Goal: Task Accomplishment & Management: Complete application form

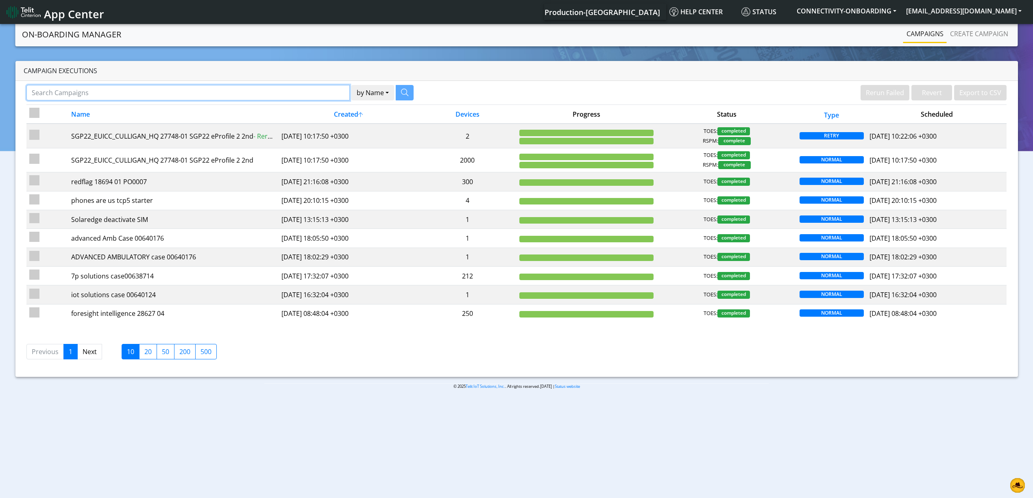
click at [318, 91] on input "Search Campaigns" at bounding box center [187, 92] width 323 height 15
paste input "27141"
click at [393, 89] on icon "button" at bounding box center [394, 92] width 7 height 7
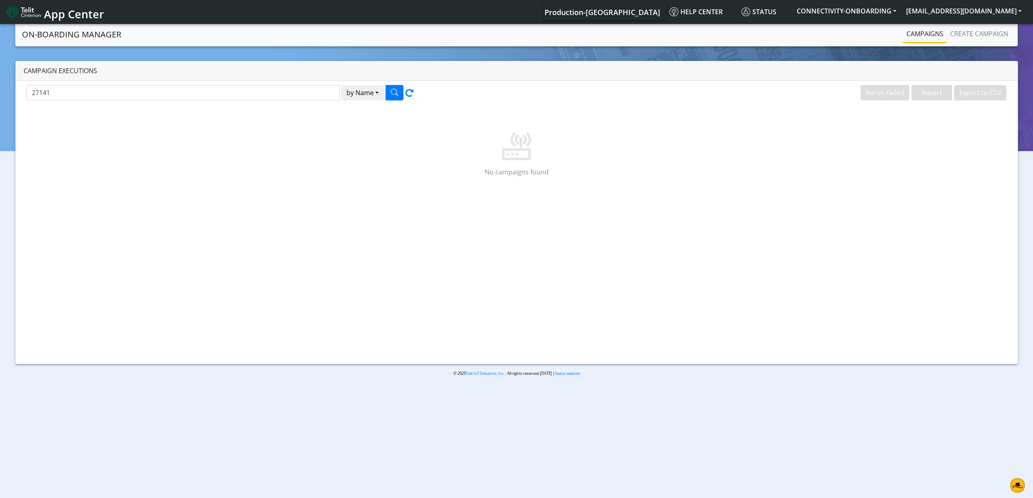
click at [242, 167] on div "No campaigns found" at bounding box center [516, 150] width 980 height 90
click at [163, 85] on input "27141" at bounding box center [182, 92] width 313 height 15
type input "beewise"
click at [387, 90] on button "button" at bounding box center [395, 92] width 18 height 15
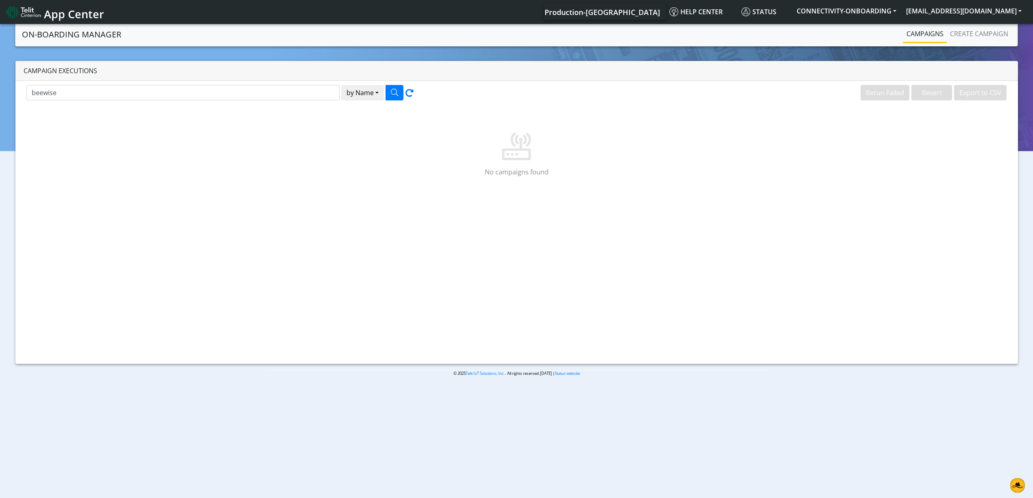
click at [774, 33] on link "Campaigns" at bounding box center [925, 34] width 44 height 16
click at [774, 41] on link "Create campaign" at bounding box center [979, 34] width 65 height 16
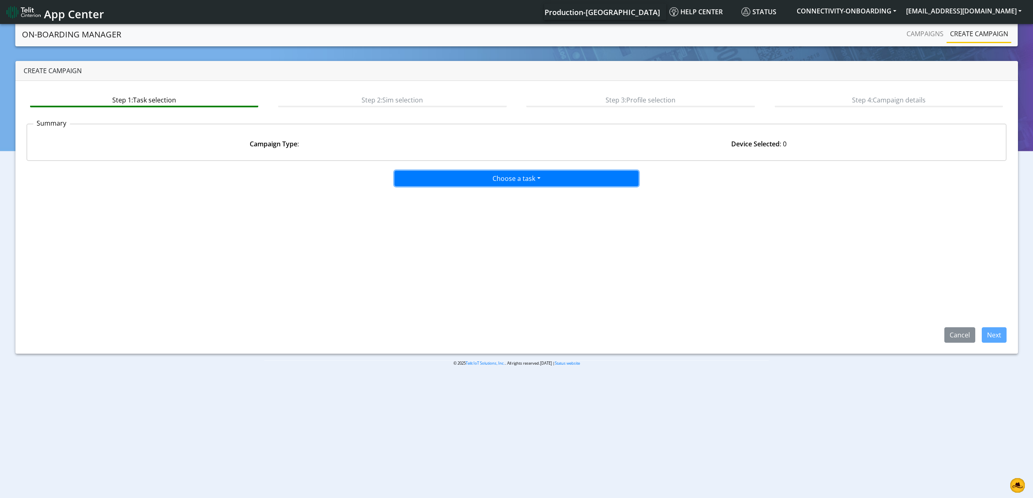
click at [536, 171] on button "Choose a task" at bounding box center [516, 178] width 244 height 15
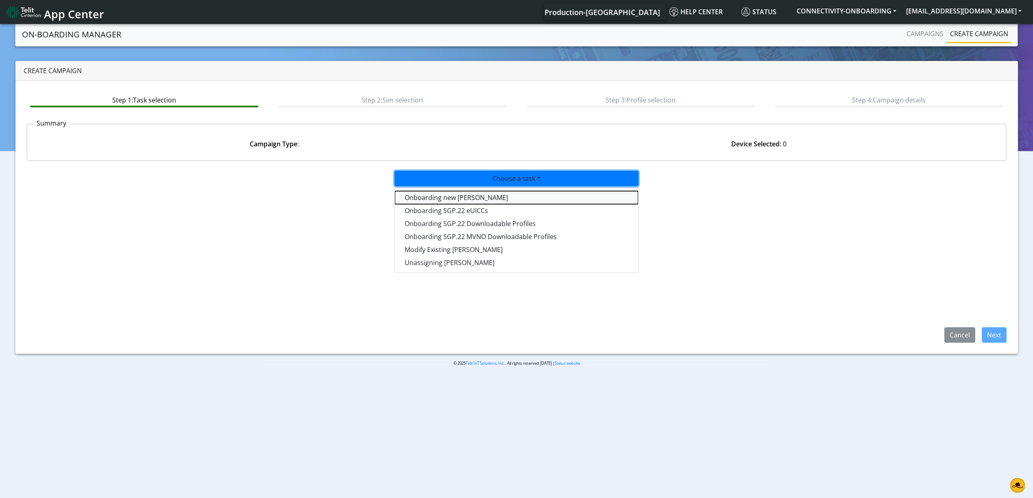
click at [468, 200] on tasktoes-dropdown "Onboarding new [PERSON_NAME]" at bounding box center [516, 197] width 243 height 13
click at [567, 246] on app-paging-btns "Cancel Next" at bounding box center [516, 265] width 980 height 156
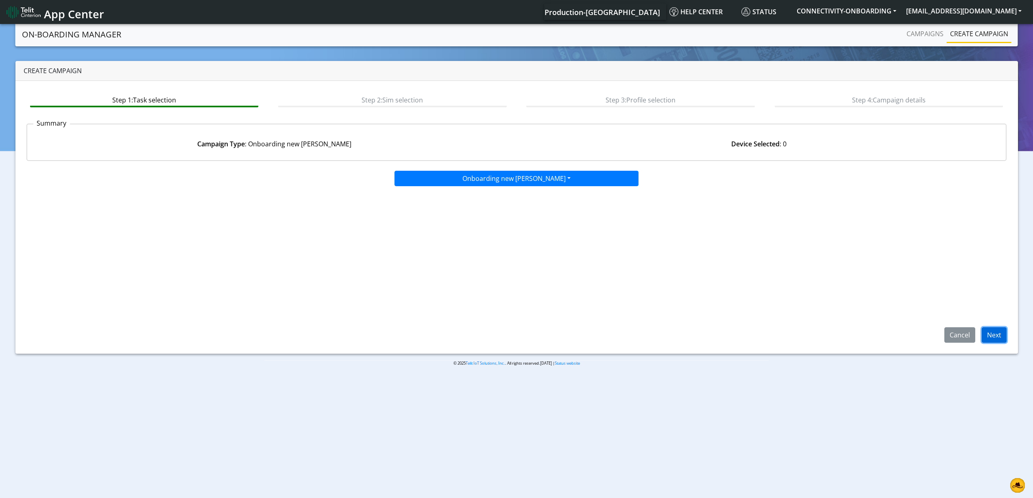
click at [774, 338] on button "Next" at bounding box center [994, 334] width 25 height 15
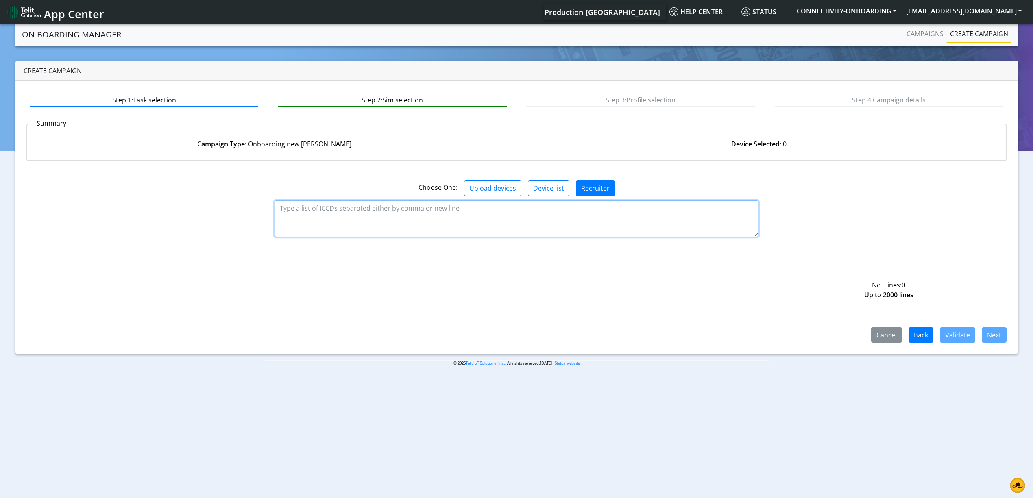
click at [433, 214] on textarea at bounding box center [516, 218] width 484 height 37
paste textarea "89358151000031984233 89358151000031984241 89358151000031984258 8935815100003198…"
type textarea "89358151000031984233 89358151000031984241 89358151000031984258 8935815100003198…"
click at [431, 275] on div "Cancel Back Validate Next" at bounding box center [516, 296] width 980 height 94
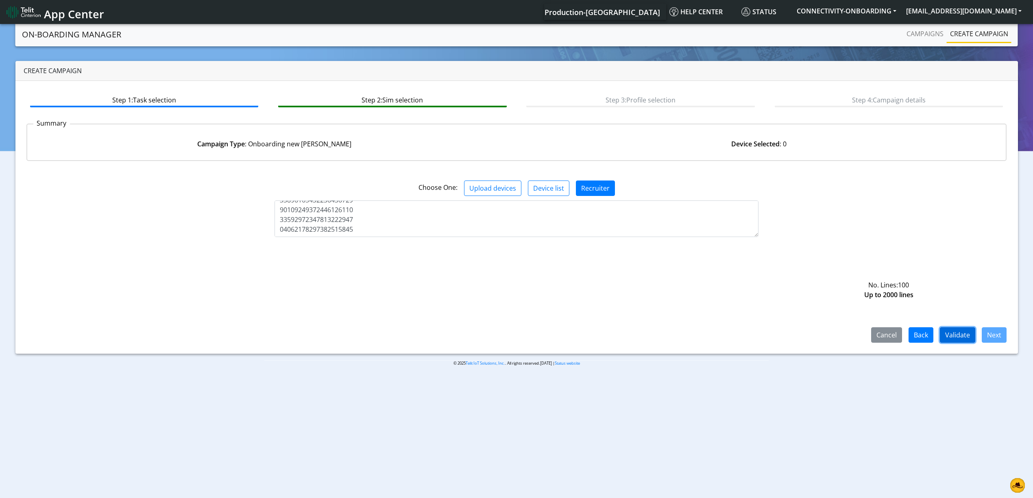
click at [774, 336] on button "Validate" at bounding box center [957, 334] width 35 height 15
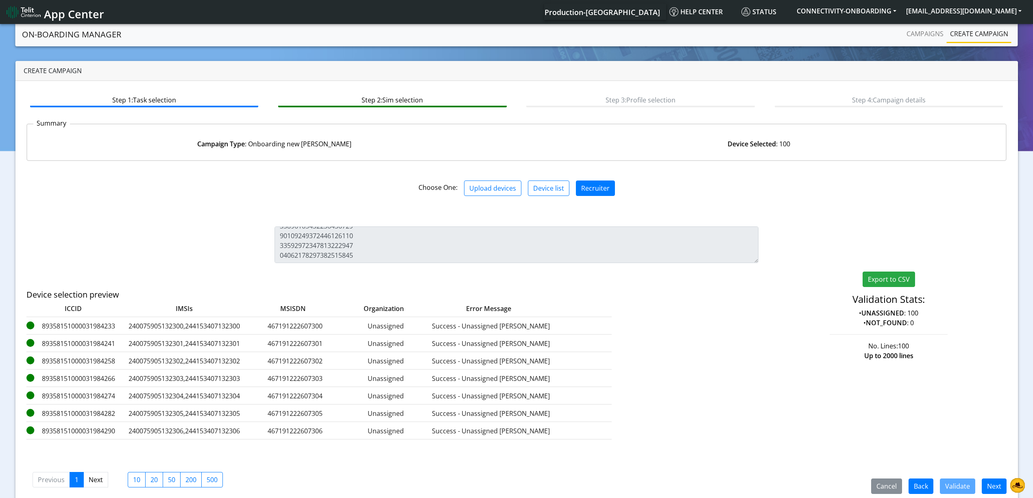
scroll to position [12, 0]
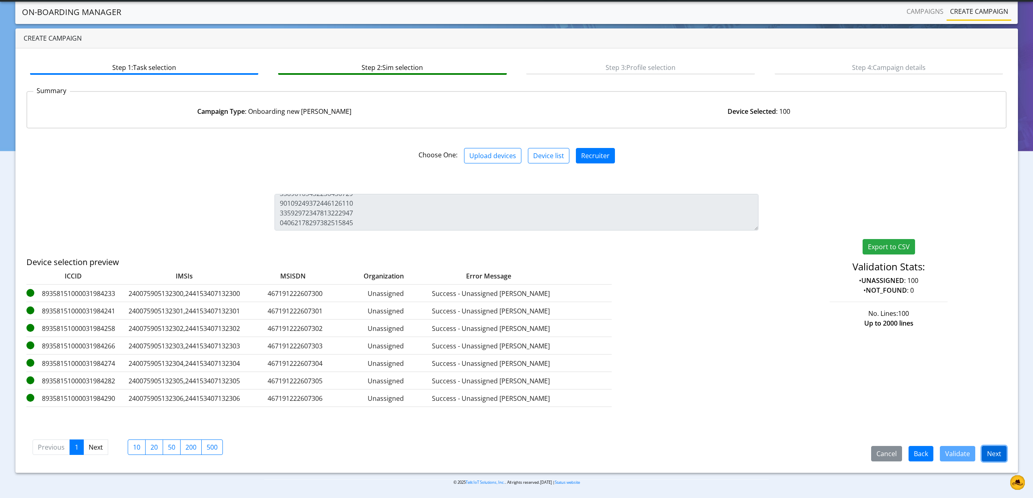
click at [774, 373] on button "Next" at bounding box center [994, 453] width 25 height 15
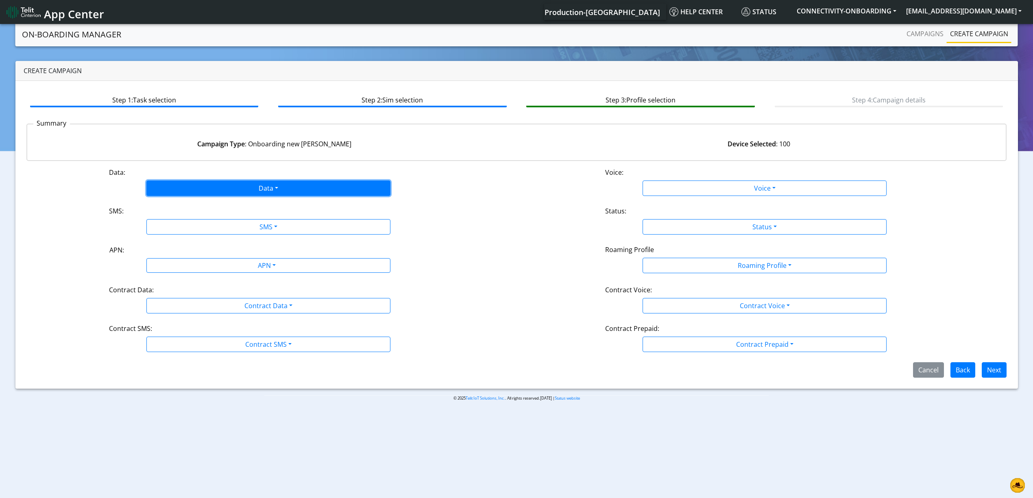
click at [287, 185] on button "Data" at bounding box center [268, 188] width 244 height 15
click at [226, 217] on button "Enabled" at bounding box center [268, 220] width 243 height 13
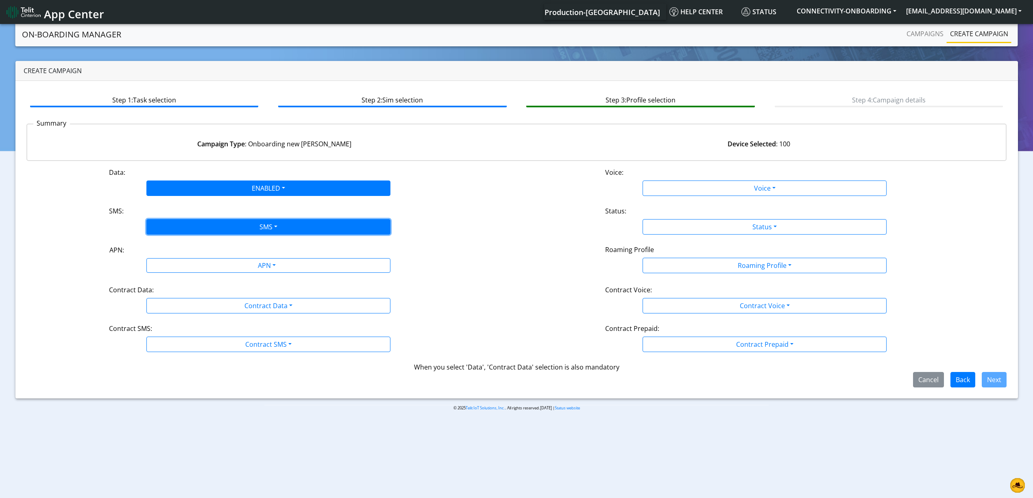
click at [233, 226] on button "SMS" at bounding box center [268, 226] width 244 height 15
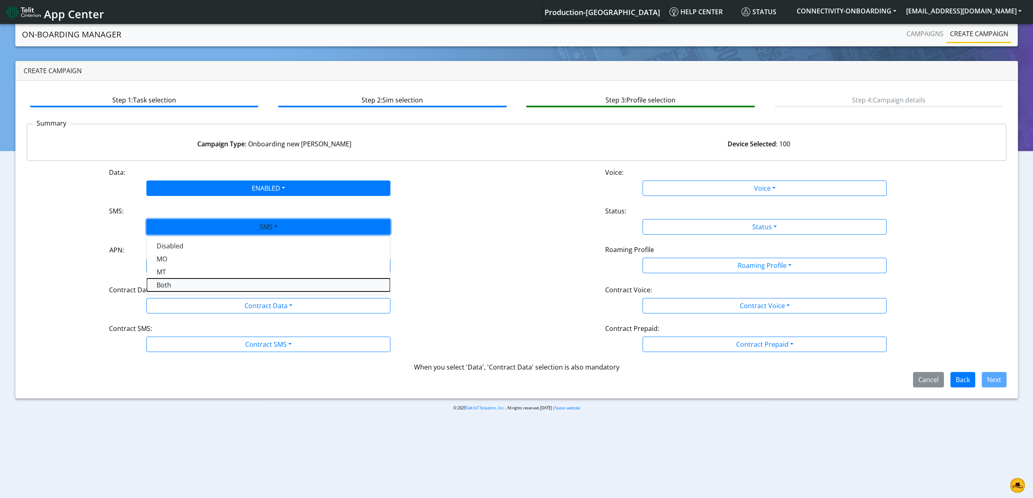
click at [176, 289] on button "Both" at bounding box center [268, 285] width 243 height 13
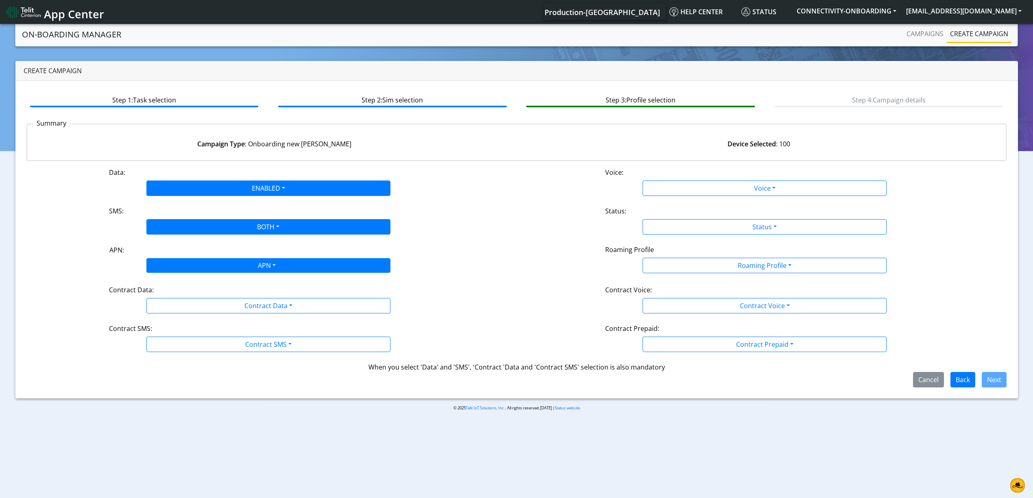
click at [207, 268] on div "APN" at bounding box center [266, 267] width 258 height 16
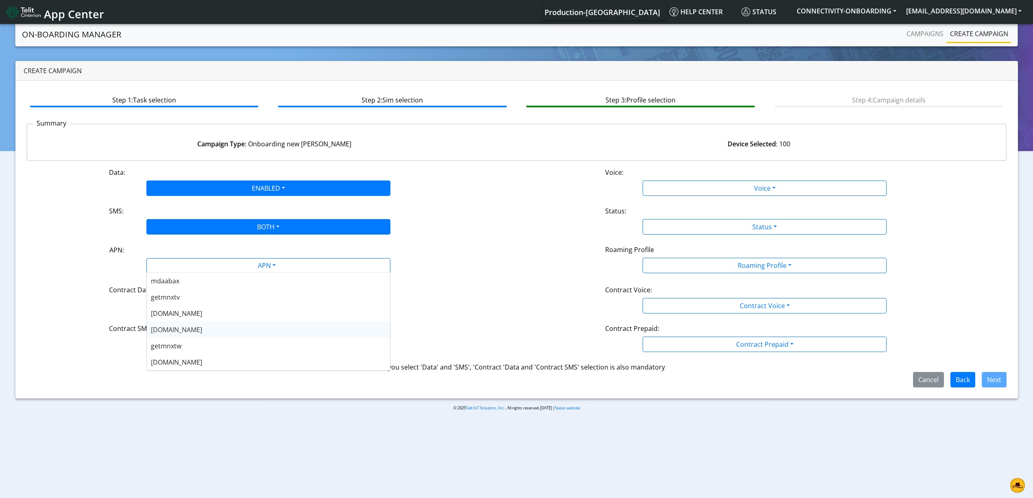
scroll to position [217, 0]
click at [191, 275] on div "[DOMAIN_NAME]" at bounding box center [268, 276] width 243 height 16
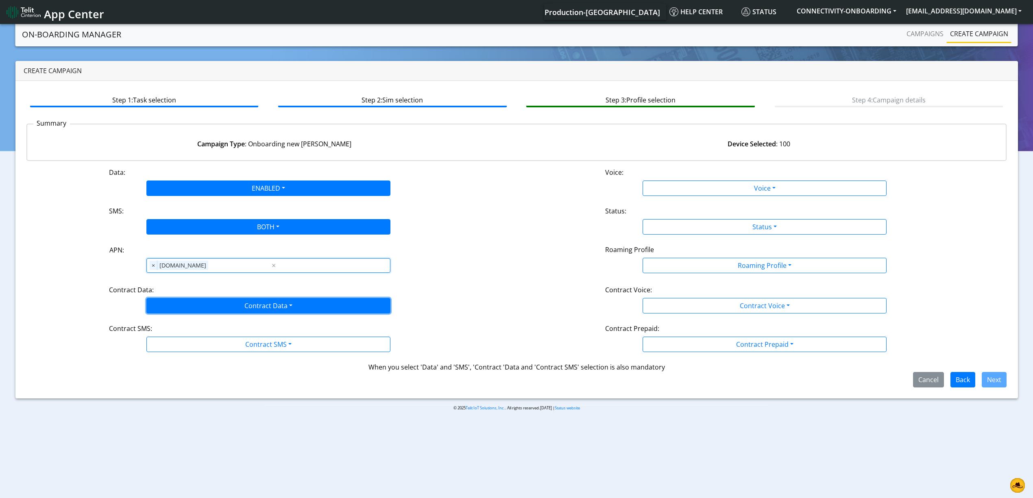
click at [213, 300] on button "Contract Data" at bounding box center [268, 305] width 244 height 15
click at [200, 324] on Datadisabled-dropdown "Disabled" at bounding box center [268, 324] width 243 height 13
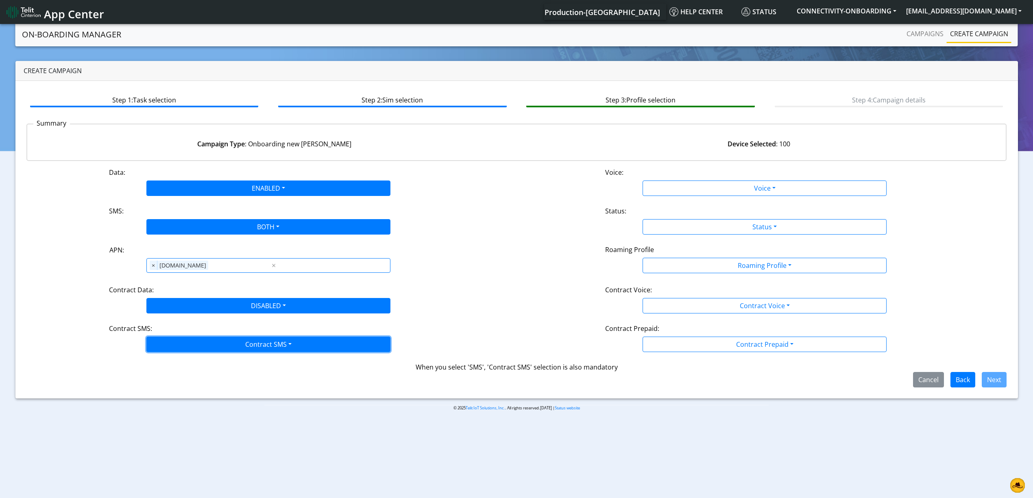
click at [200, 341] on button "Contract SMS" at bounding box center [268, 344] width 244 height 15
click at [187, 317] on div "Data: ENABLED Disabled Enabled Voice: Voice Disabled Enabled SMS: BOTH Disabled…" at bounding box center [516, 278] width 980 height 220
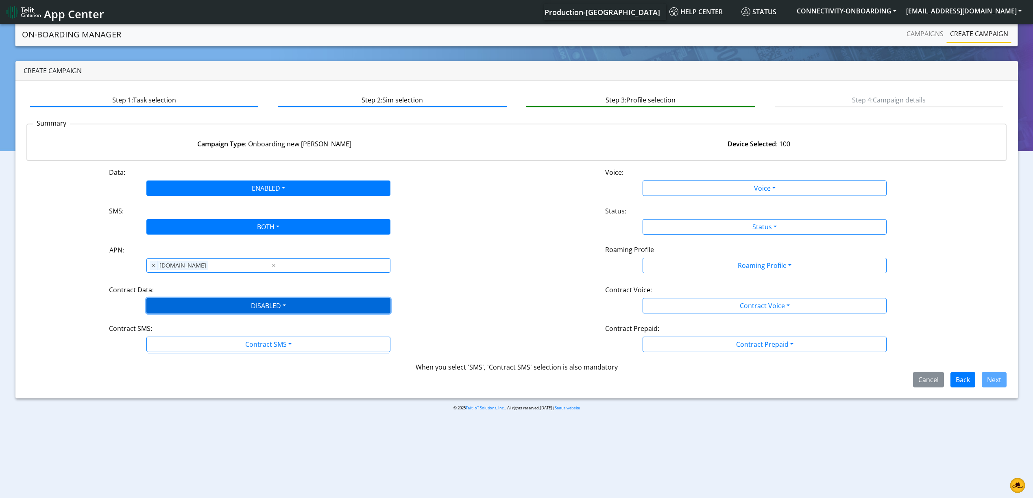
click at [190, 306] on button "DISABLED" at bounding box center [268, 305] width 244 height 15
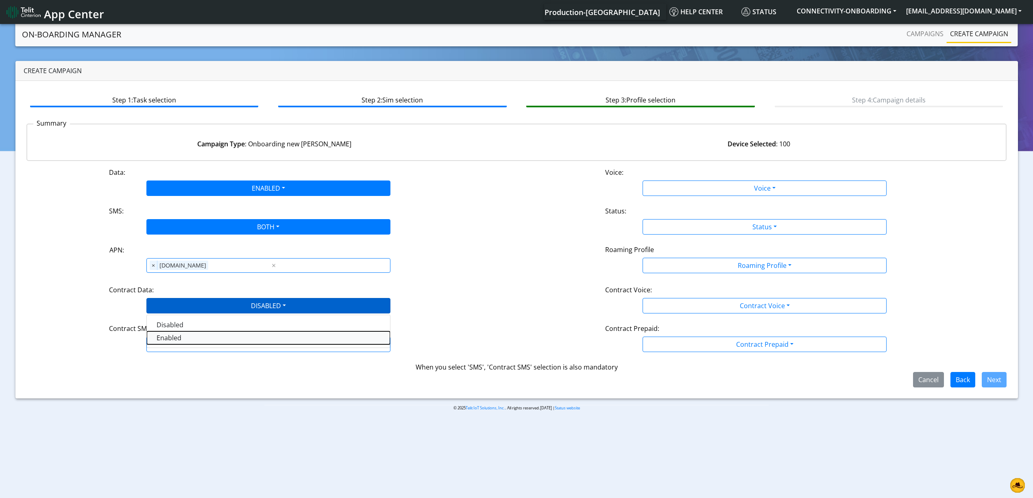
click at [178, 342] on Dataenabled-dropdown "Enabled" at bounding box center [268, 337] width 243 height 13
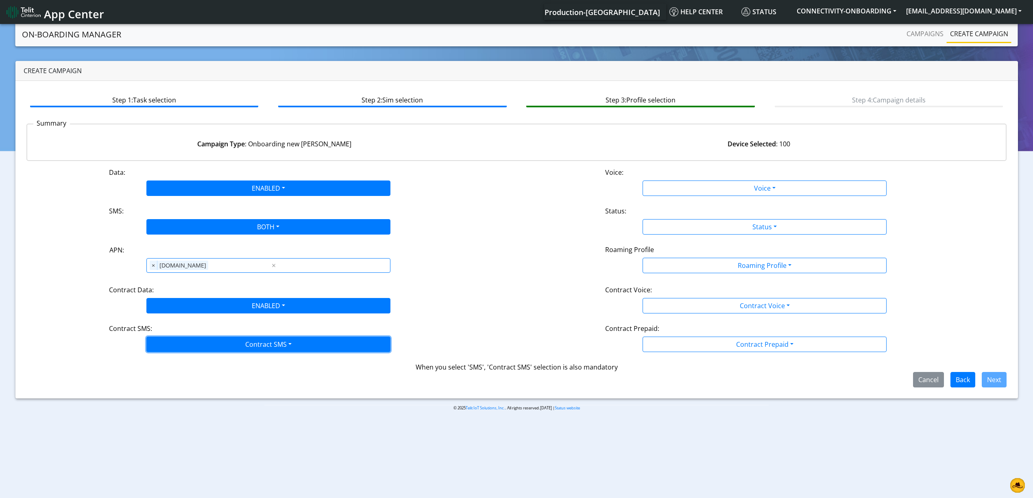
click at [188, 349] on button "Contract SMS" at bounding box center [268, 344] width 244 height 15
click at [180, 373] on SMSboth-dropdown "Both" at bounding box center [268, 402] width 243 height 13
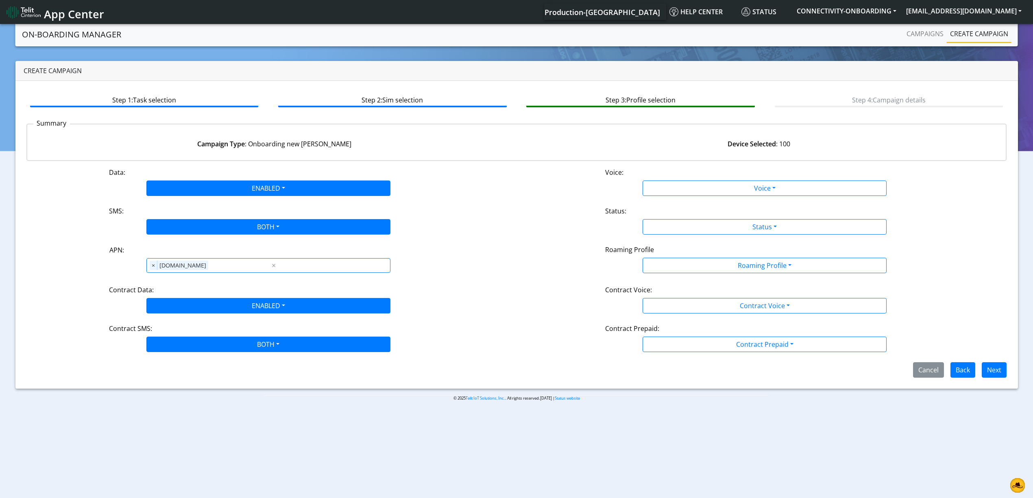
click at [669, 199] on div "Data: ENABLED Disabled Enabled Voice: Voice Disabled Enabled SMS: BOTH Disabled…" at bounding box center [516, 273] width 980 height 210
click at [667, 197] on div "Data: ENABLED Disabled Enabled Voice: Voice Disabled Enabled SMS: BOTH Disabled…" at bounding box center [516, 273] width 980 height 210
click at [667, 203] on div "Data: ENABLED Disabled Enabled Voice: Voice Disabled Enabled SMS: BOTH Disabled…" at bounding box center [516, 273] width 980 height 210
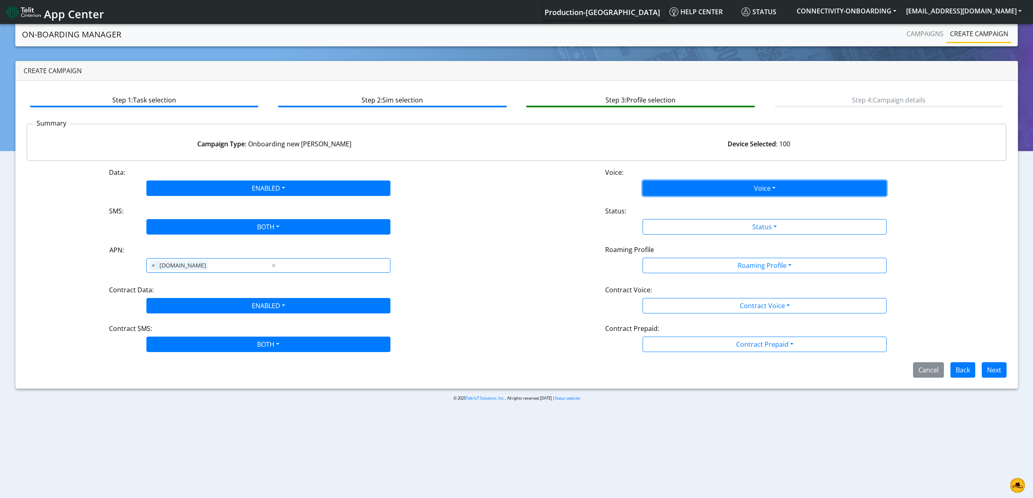
click at [668, 194] on button "Voice" at bounding box center [765, 188] width 244 height 15
click at [668, 206] on button "Disabled" at bounding box center [764, 207] width 243 height 13
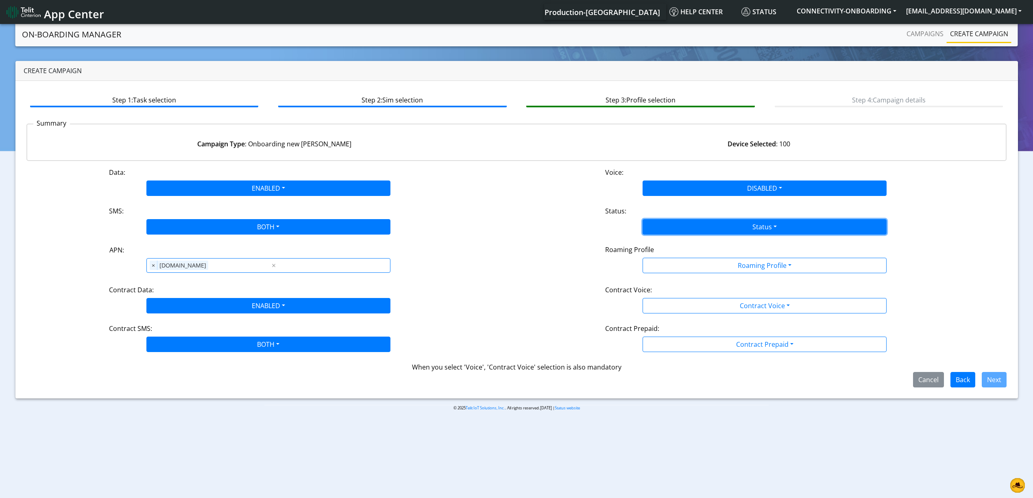
click at [672, 225] on button "Status" at bounding box center [765, 226] width 244 height 15
click at [673, 248] on button "Activate" at bounding box center [764, 246] width 243 height 13
click at [677, 273] on button "Roaming Profile" at bounding box center [765, 265] width 244 height 15
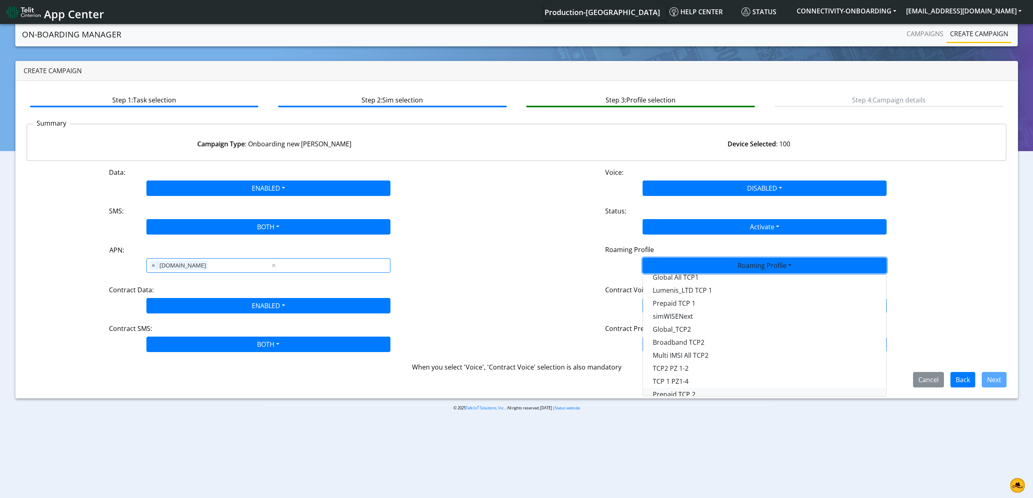
scroll to position [215, 0]
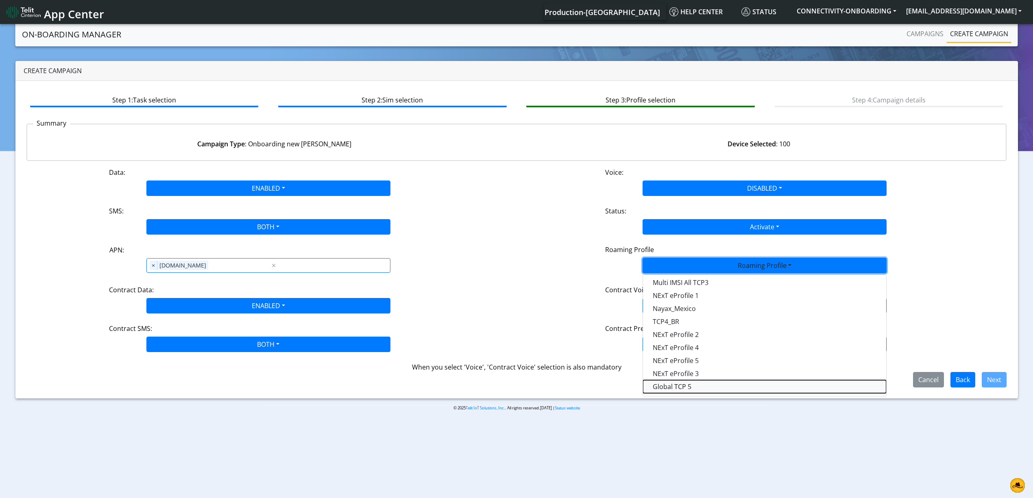
click at [687, 373] on Profile-dropdown "Global TCP 5" at bounding box center [764, 386] width 243 height 13
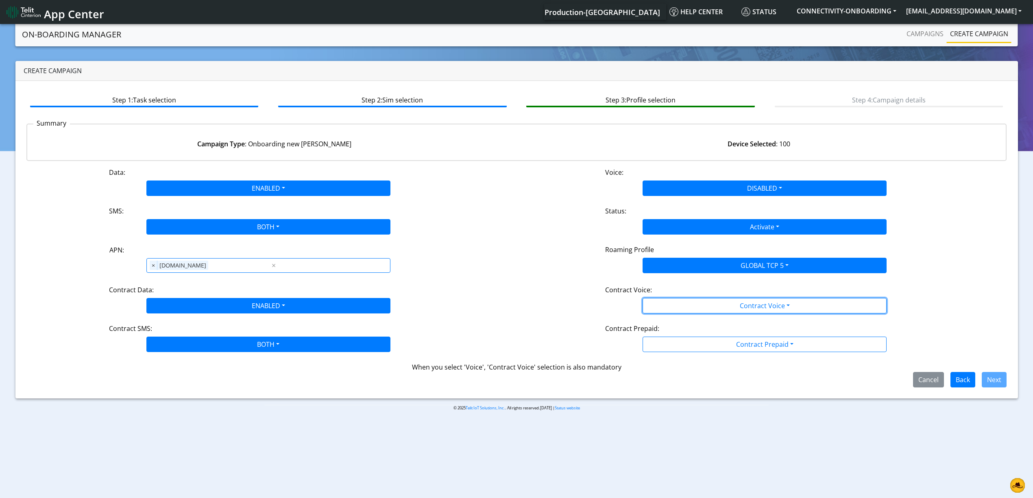
click at [682, 316] on div "Data: ENABLED Disabled Enabled Voice: DISABLED Disabled Enabled SMS: BOTH Disab…" at bounding box center [516, 278] width 980 height 220
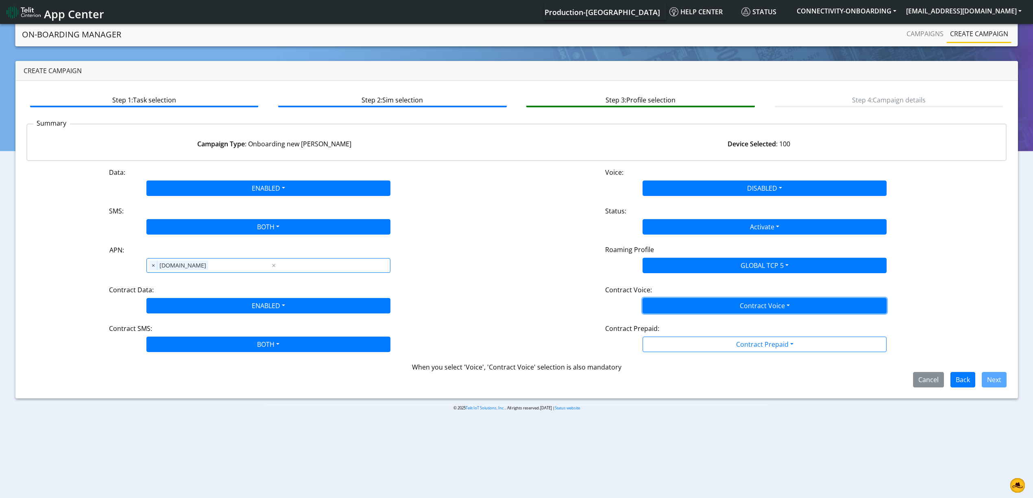
click at [682, 307] on button "Contract Voice" at bounding box center [765, 305] width 244 height 15
click at [681, 325] on Voicedisabled-dropdown "Disabled" at bounding box center [764, 324] width 243 height 13
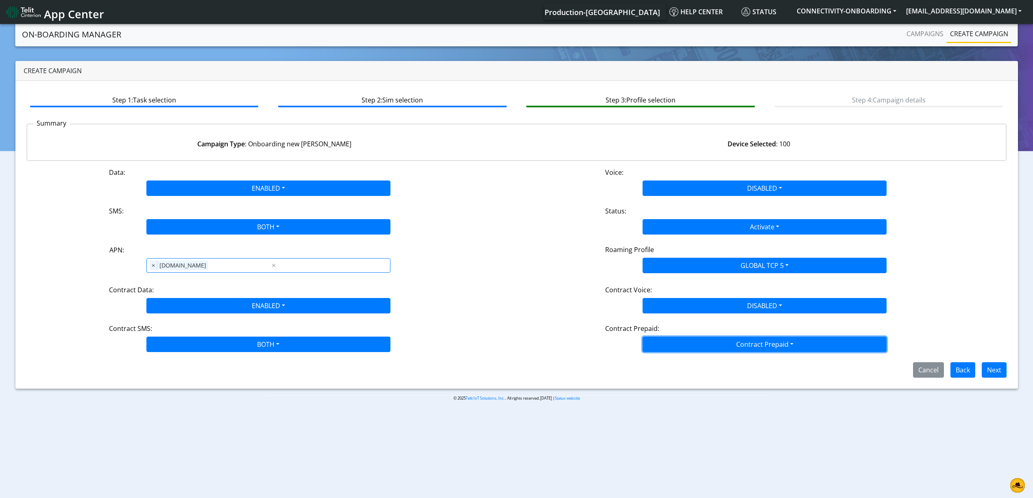
click at [688, 342] on button "Contract Prepaid" at bounding box center [765, 344] width 244 height 15
click at [683, 373] on div "Yes No" at bounding box center [765, 369] width 244 height 33
click at [682, 373] on Prepaidnotprepaid-dropdown "No" at bounding box center [764, 376] width 243 height 13
click at [774, 371] on button "Next" at bounding box center [994, 369] width 25 height 15
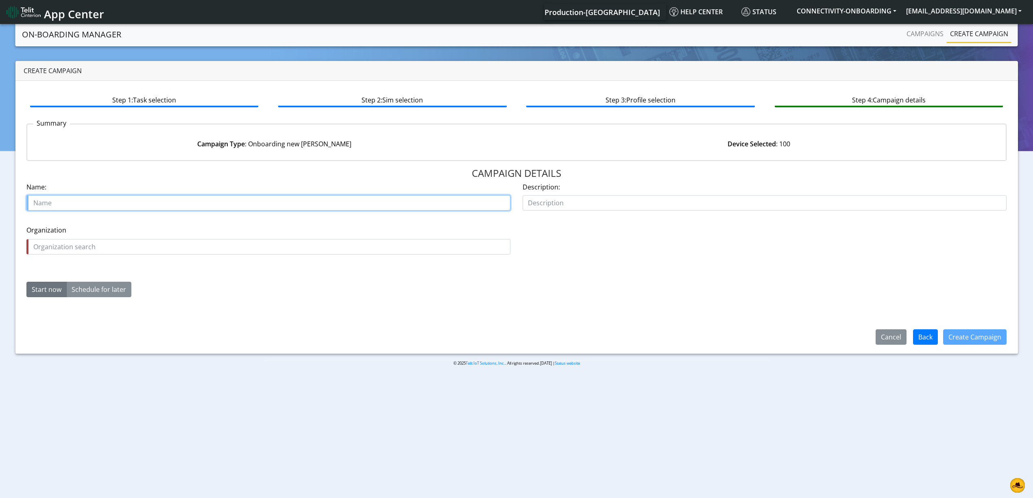
click at [141, 204] on input "text" at bounding box center [268, 202] width 484 height 15
paste input "Beewise Technologies"
paste input "27141-01-05"
type input "Beewise Technologies [PHONE_NUMBER]"
click at [126, 247] on input "text" at bounding box center [268, 246] width 484 height 15
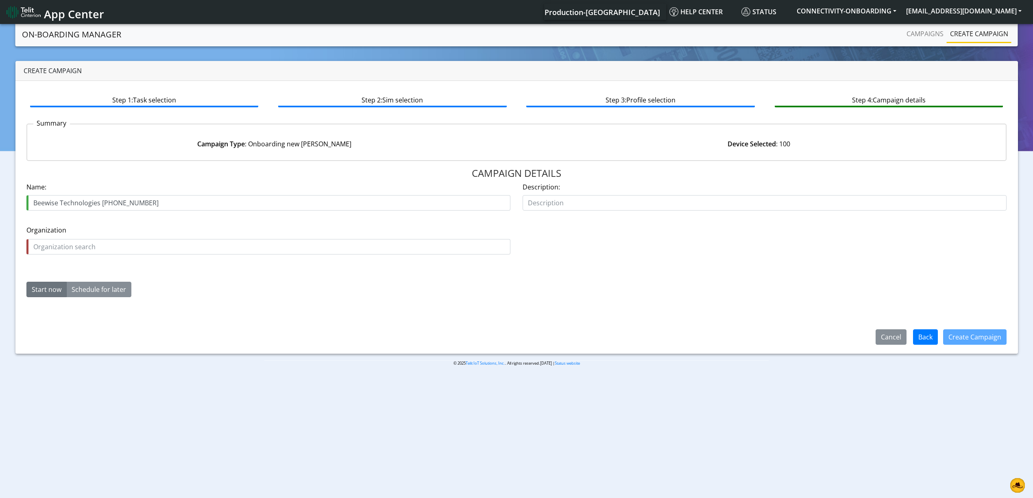
click at [49, 192] on div "Name: Beewise Technologies 27141-01-05" at bounding box center [268, 196] width 484 height 28
click at [52, 197] on input "Beewise Technologies [PHONE_NUMBER]" at bounding box center [268, 202] width 484 height 15
click at [49, 197] on input "Beewise Technologies [PHONE_NUMBER]" at bounding box center [268, 202] width 484 height 15
click at [77, 246] on input "text" at bounding box center [268, 246] width 484 height 15
paste input "Beewise"
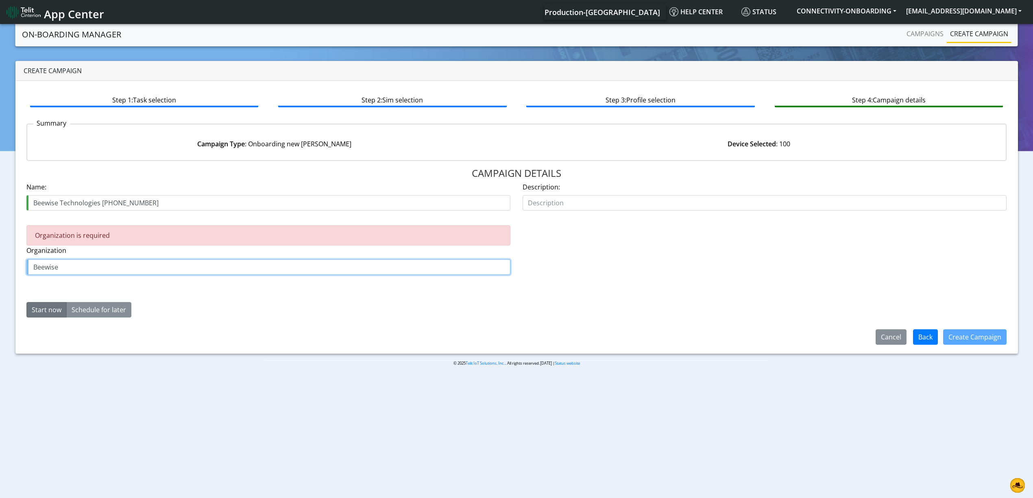
paste input "EEWISE"
click at [192, 293] on form "Name: Beewise Technologies 27141-01-05 Description: Organization is required Or…" at bounding box center [516, 253] width 980 height 142
click at [127, 255] on label "Organization" at bounding box center [268, 251] width 484 height 10
click at [127, 264] on input "BEEWISE" at bounding box center [268, 266] width 484 height 15
type input "BEEWI"
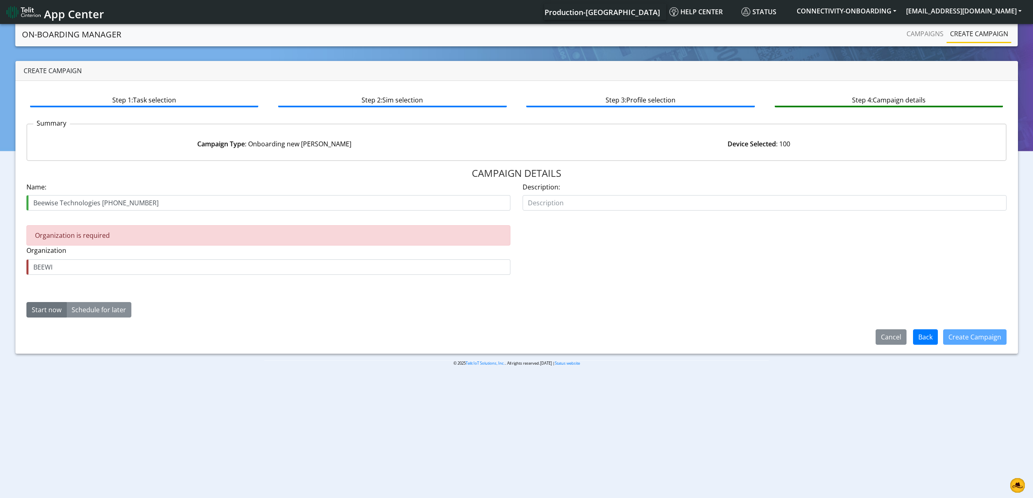
click at [423, 334] on div "CAMPAIGN DETAILS Name: Beewise Technologies 27141-01-05 Description: Organizati…" at bounding box center [516, 255] width 980 height 175
click at [103, 233] on div "Organization is required" at bounding box center [268, 235] width 484 height 20
click at [132, 254] on label "Organization" at bounding box center [268, 251] width 484 height 10
click at [132, 268] on input "BEEWI" at bounding box center [268, 266] width 484 height 15
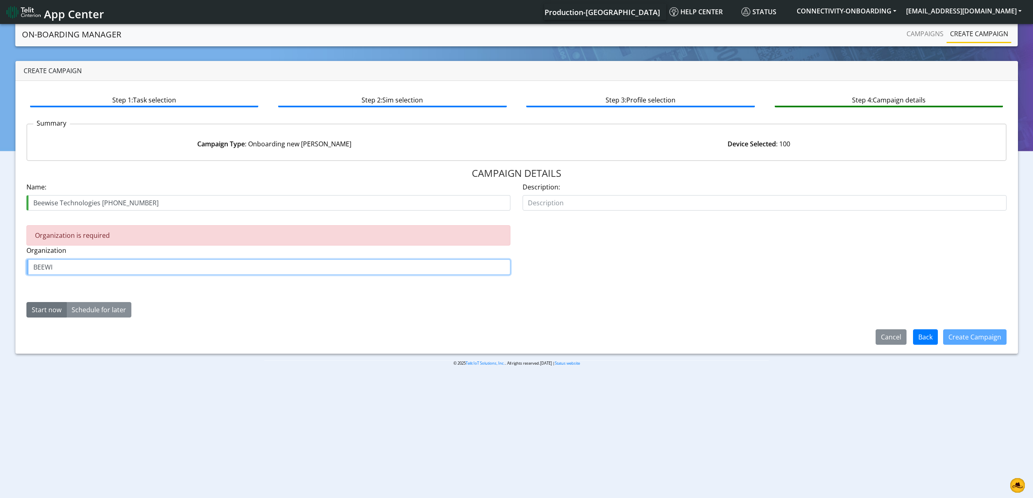
click at [132, 268] on input "BEEWI" at bounding box center [268, 266] width 484 height 15
type input "b"
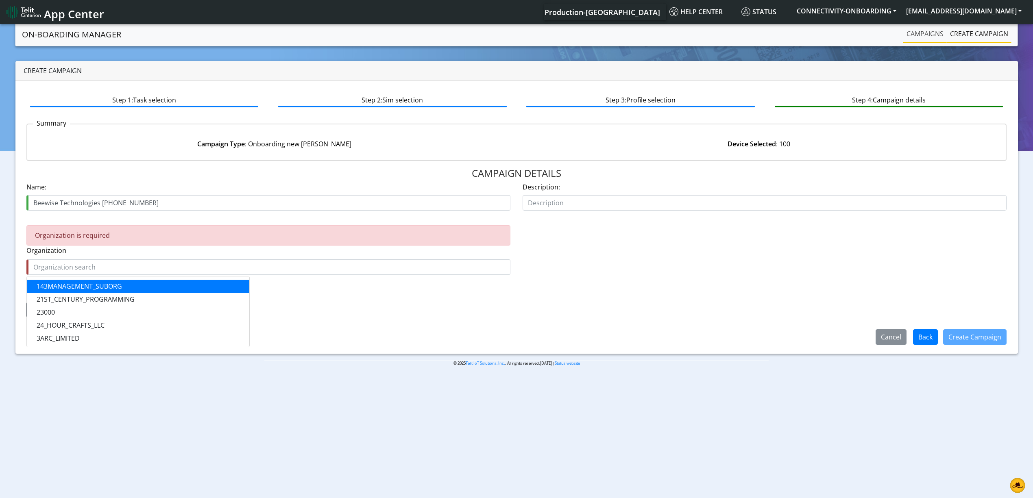
click at [774, 38] on link "Campaigns" at bounding box center [925, 34] width 44 height 16
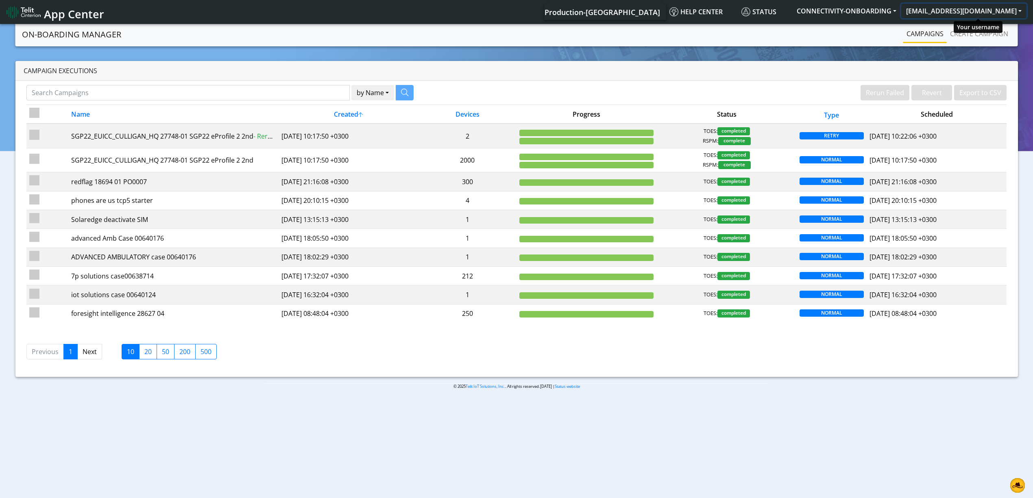
click at [774, 12] on button "[EMAIL_ADDRESS][DOMAIN_NAME]" at bounding box center [963, 11] width 125 height 15
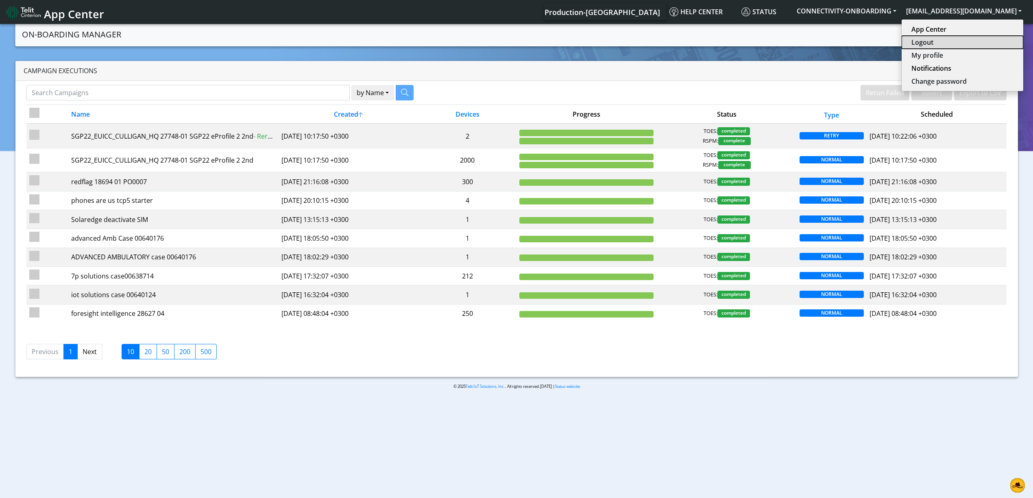
click at [774, 47] on button "Logout" at bounding box center [963, 42] width 122 height 13
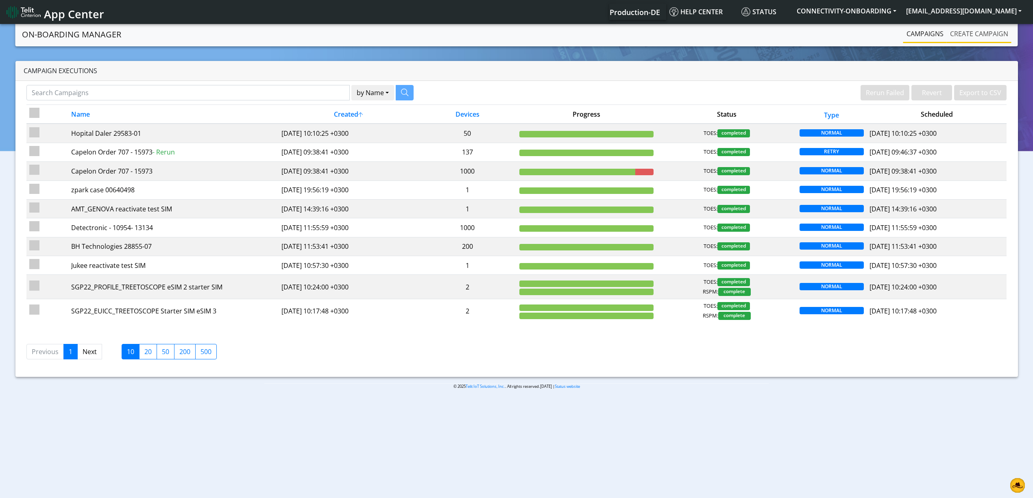
click at [952, 33] on link "Create campaign" at bounding box center [979, 34] width 65 height 16
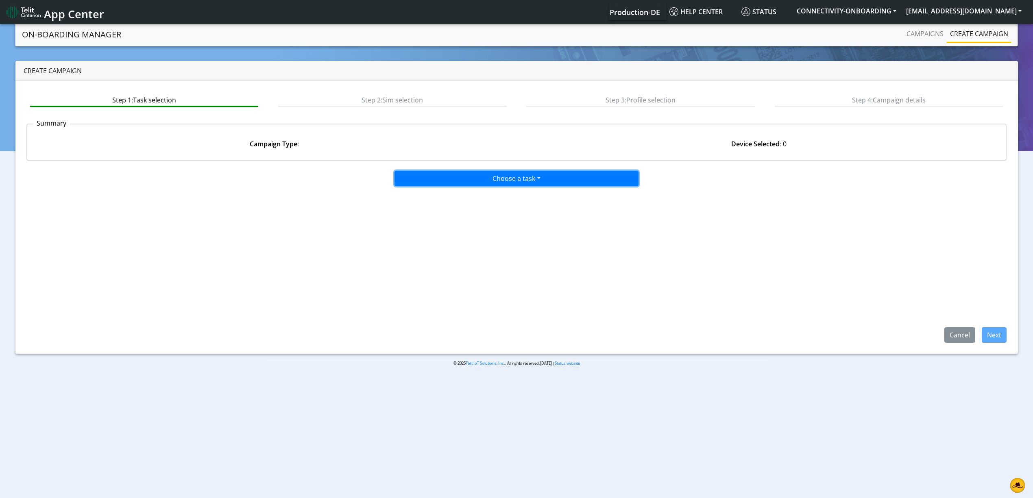
click at [432, 179] on button "Choose a task" at bounding box center [516, 178] width 244 height 15
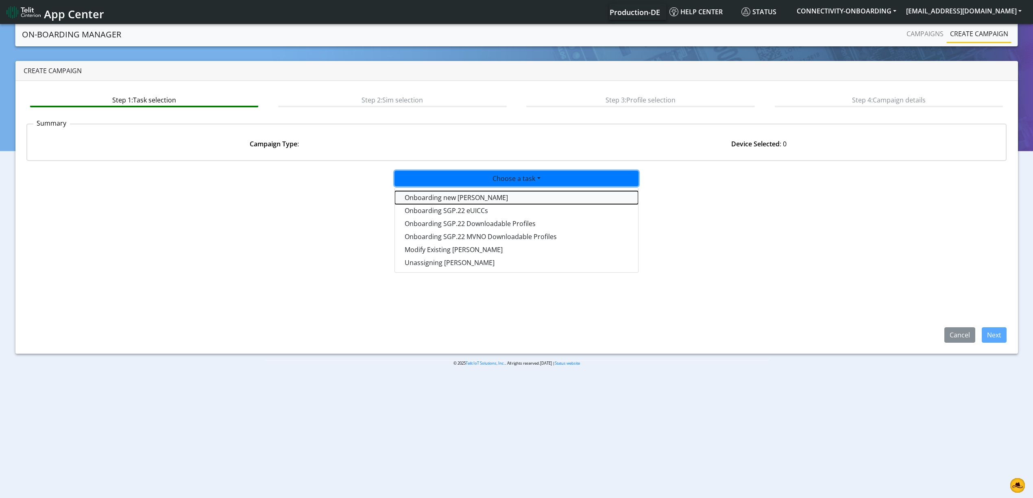
click at [437, 192] on tasktoes-dropdown "Onboarding new [PERSON_NAME]" at bounding box center [516, 197] width 243 height 13
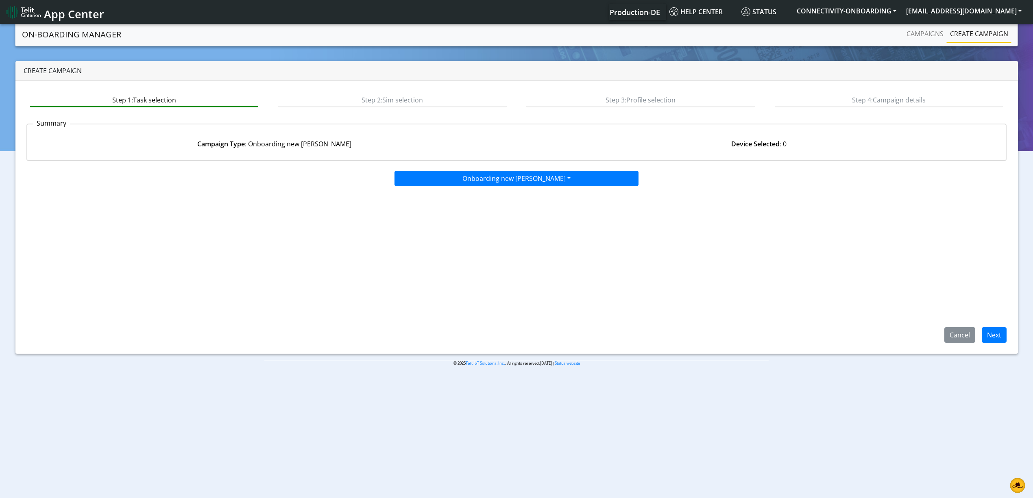
click at [568, 261] on app-paging-btns "Cancel Next" at bounding box center [516, 265] width 980 height 156
click at [915, 38] on link "Campaigns" at bounding box center [925, 34] width 44 height 16
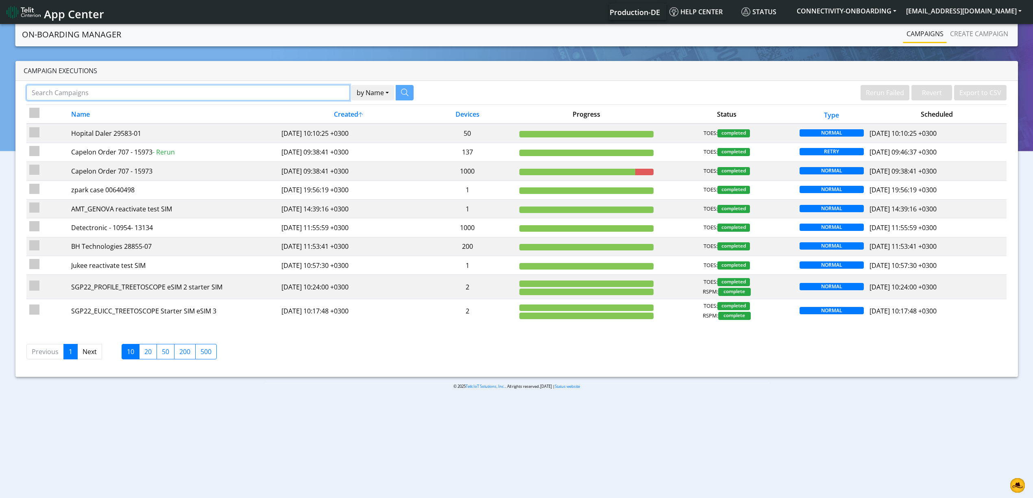
click at [266, 94] on input "Search Campaigns" at bounding box center [187, 92] width 323 height 15
paste input "Beewise"
type input "Beewise"
click at [391, 93] on icon "button" at bounding box center [394, 92] width 7 height 7
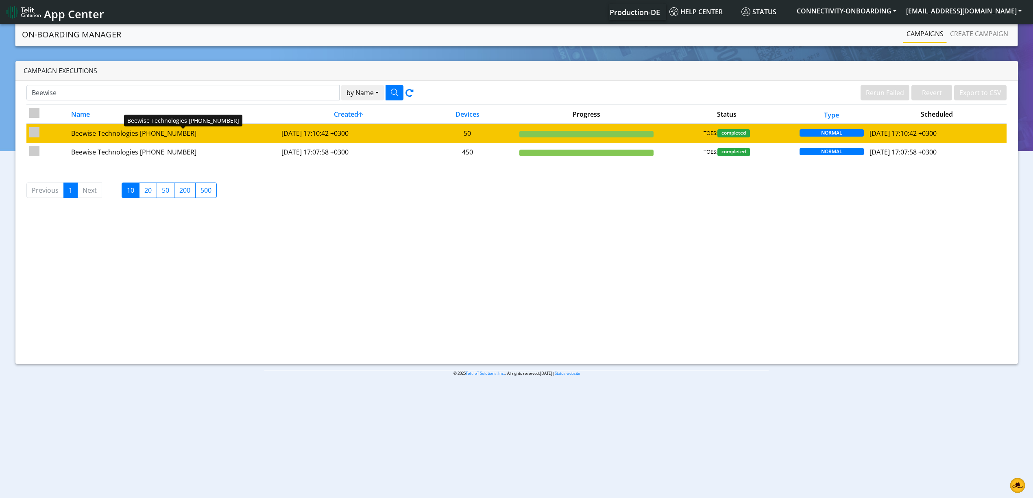
click at [188, 132] on div "Beewise Technologies [PHONE_NUMBER]" at bounding box center [173, 134] width 204 height 10
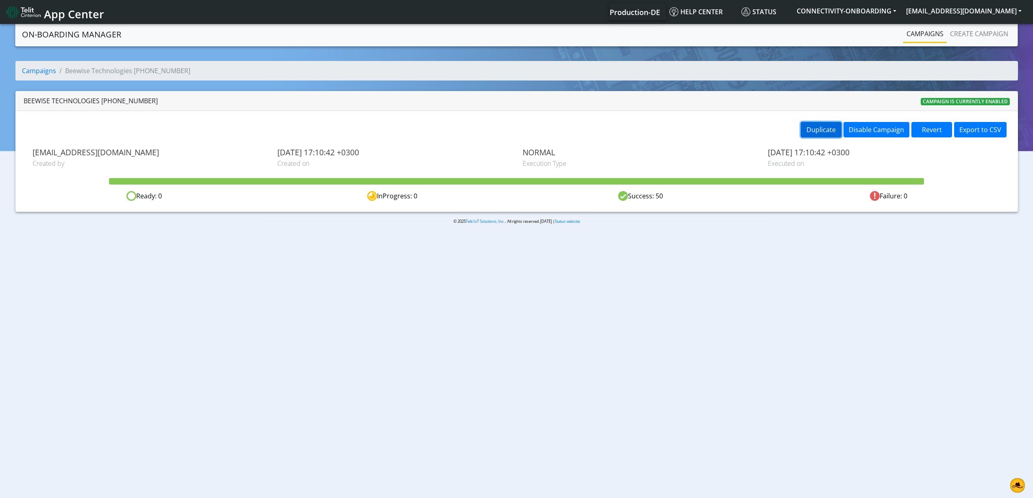
click at [818, 134] on button "Duplicate" at bounding box center [821, 129] width 41 height 15
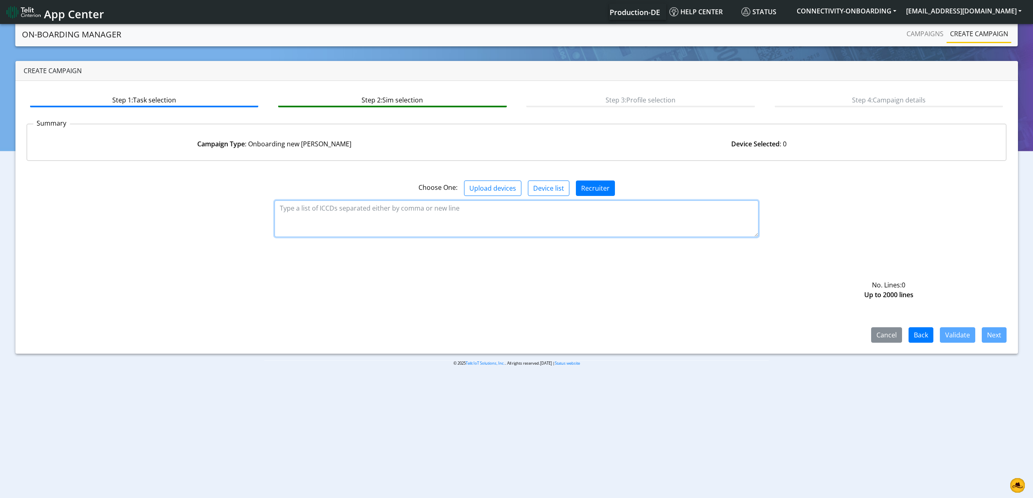
click at [481, 210] on textarea at bounding box center [516, 218] width 484 height 37
paste textarea "89358151000031984233 89358151000031984241 89358151000031984258 8935815100003198…"
type textarea "89358151000031984233 89358151000031984241 89358151000031984258 8935815100003198…"
click at [973, 337] on button "Validate" at bounding box center [957, 334] width 35 height 15
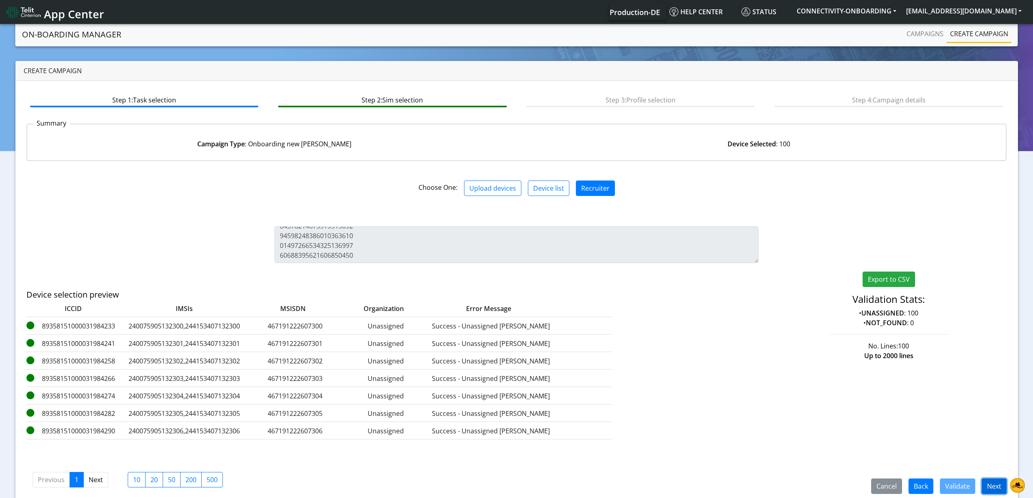
click at [994, 487] on button "Next" at bounding box center [994, 486] width 25 height 15
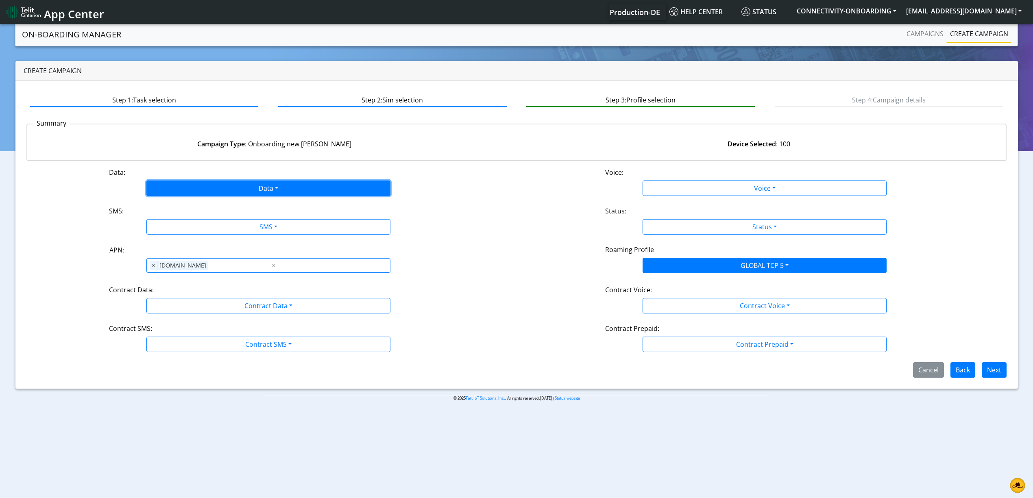
click at [183, 192] on button "Data" at bounding box center [268, 188] width 244 height 15
click at [168, 216] on button "Enabled" at bounding box center [268, 220] width 243 height 13
click at [171, 221] on button "SMS" at bounding box center [268, 226] width 244 height 15
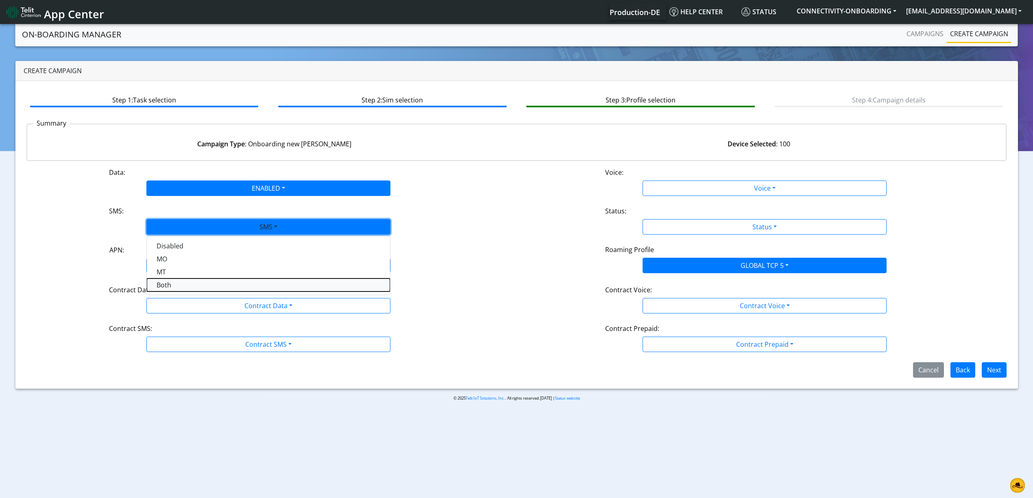
drag, startPoint x: 177, startPoint y: 282, endPoint x: 183, endPoint y: 295, distance: 13.8
click at [177, 283] on button "Both" at bounding box center [268, 285] width 243 height 13
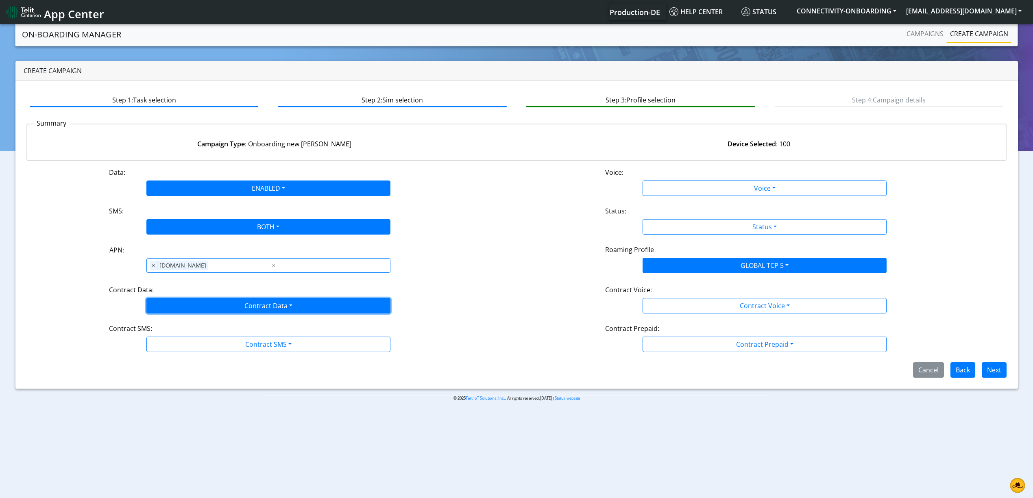
click at [187, 308] on button "Contract Data" at bounding box center [268, 305] width 244 height 15
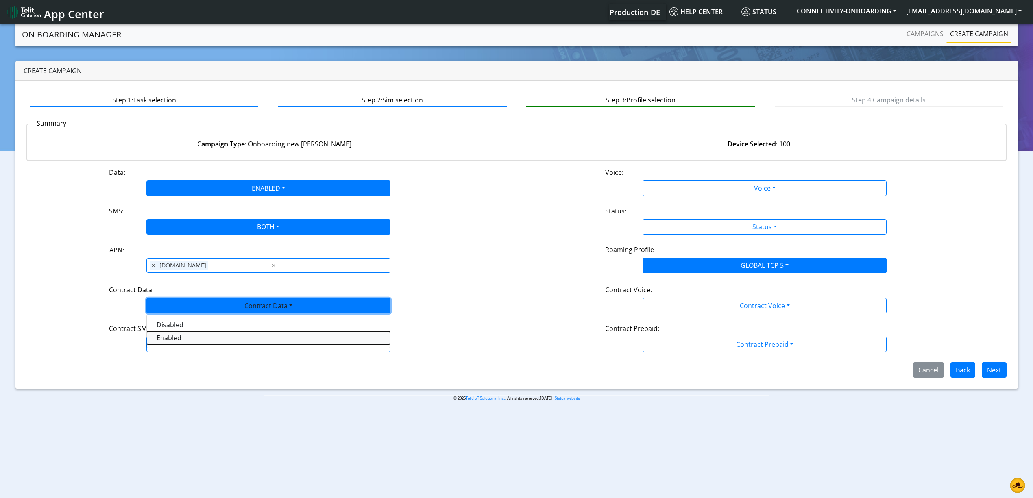
click at [183, 334] on Dataenabled-dropdown "Enabled" at bounding box center [268, 337] width 243 height 13
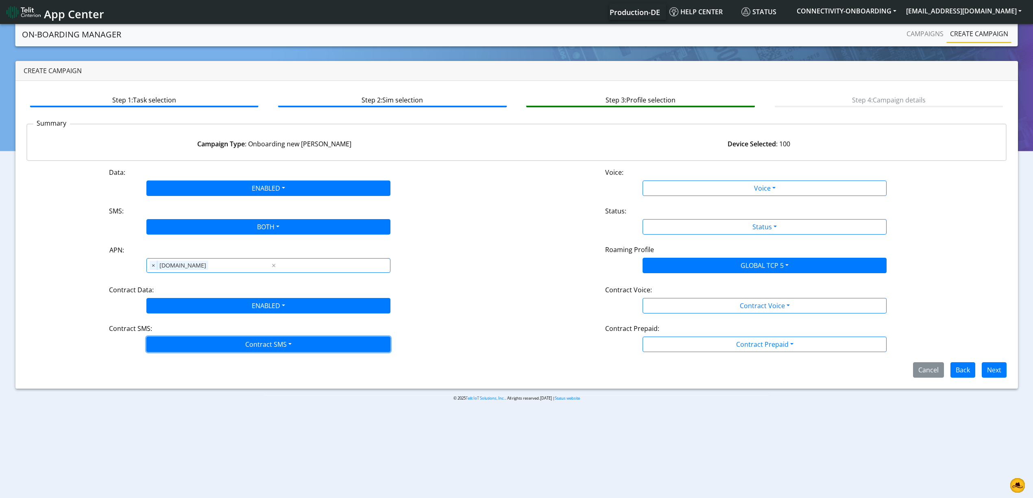
click at [184, 344] on button "Contract SMS" at bounding box center [268, 344] width 244 height 15
click at [178, 403] on SMSboth-dropdown "Both" at bounding box center [268, 402] width 243 height 13
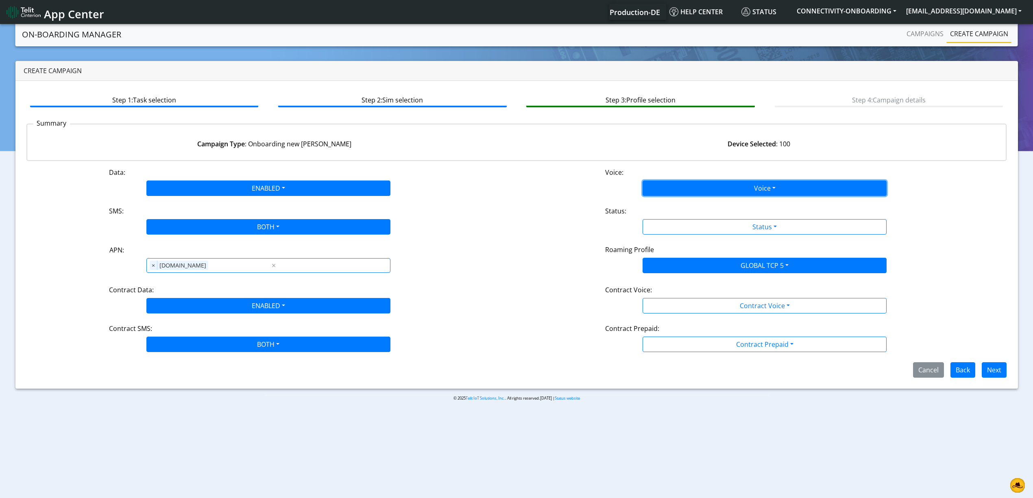
click at [672, 191] on button "Voice" at bounding box center [765, 188] width 244 height 15
click at [669, 204] on button "Disabled" at bounding box center [764, 207] width 243 height 13
click at [670, 235] on div "Data: ENABLED Disabled Enabled Voice: DISABLED Disabled Enabled SMS: BOTH Disab…" at bounding box center [516, 273] width 980 height 210
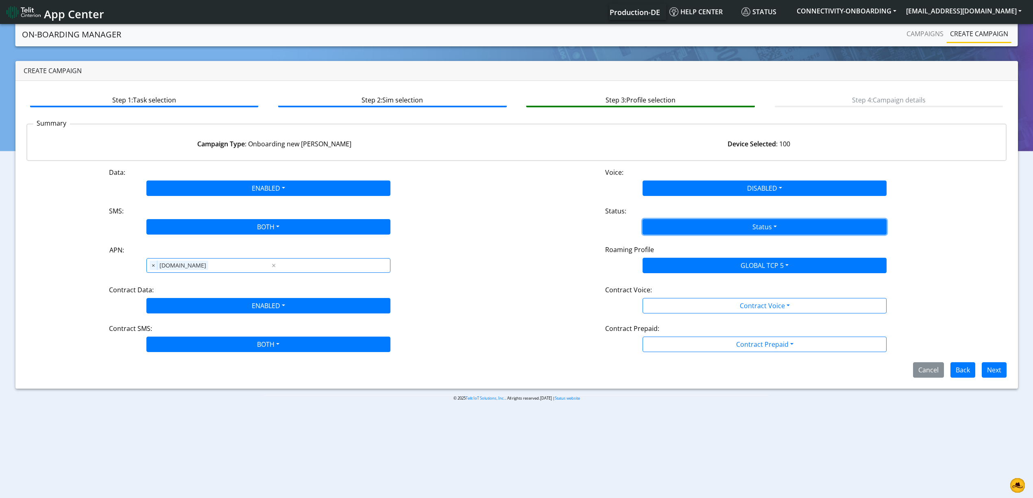
click at [667, 228] on button "Status" at bounding box center [765, 226] width 244 height 15
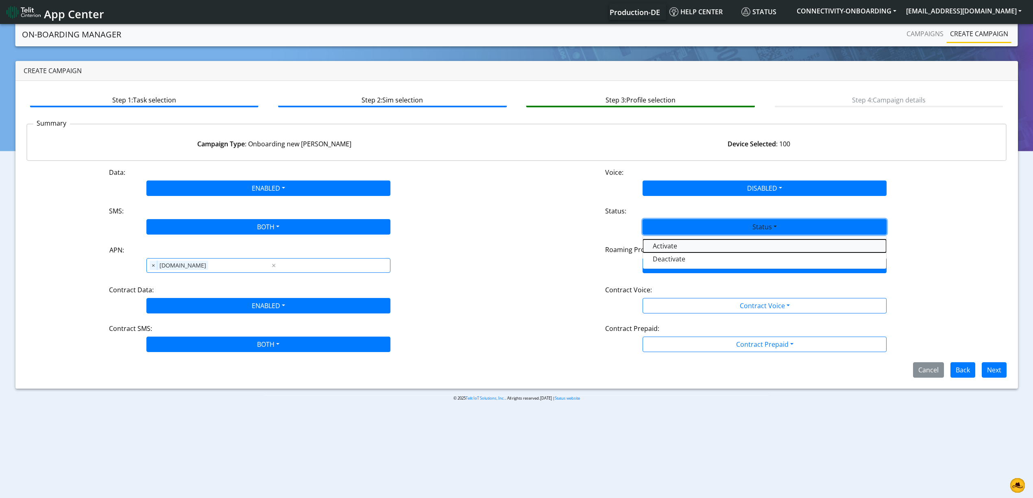
click at [669, 251] on button "Activate" at bounding box center [764, 246] width 243 height 13
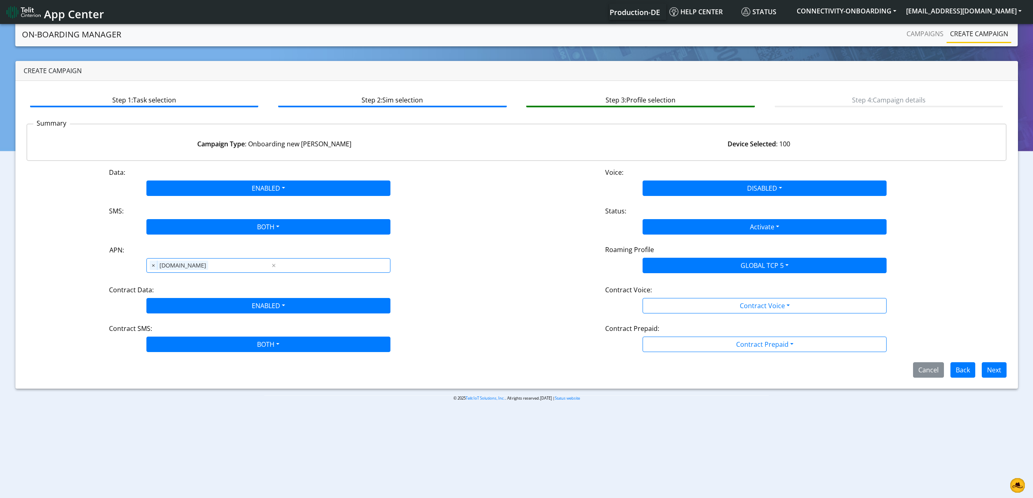
click at [695, 319] on div "Data: ENABLED Disabled Enabled Voice: DISABLED Disabled Enabled SMS: BOTH Disab…" at bounding box center [516, 273] width 980 height 210
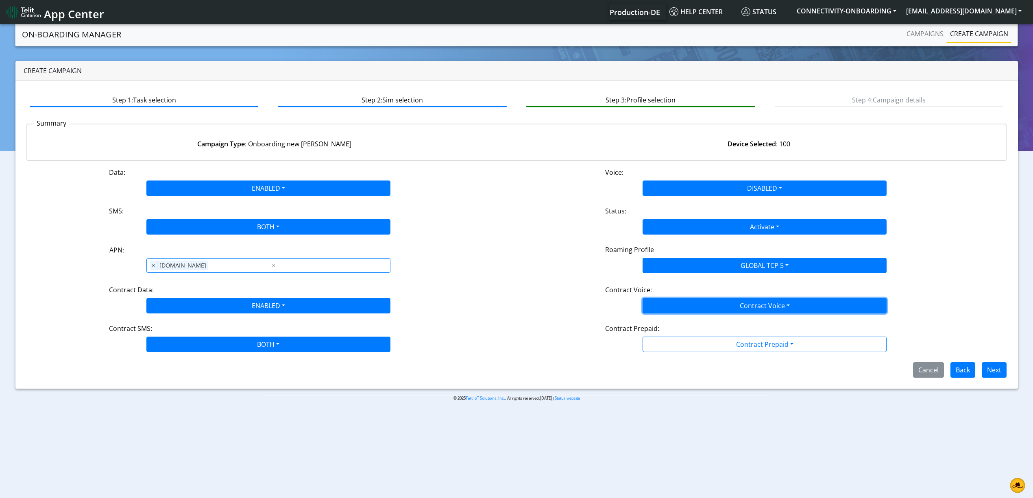
click at [688, 307] on button "Contract Voice" at bounding box center [765, 305] width 244 height 15
click at [688, 322] on Voicedisabled-dropdown "Disabled" at bounding box center [764, 324] width 243 height 13
click at [686, 334] on div "Contract Prepaid:" at bounding box center [764, 330] width 331 height 13
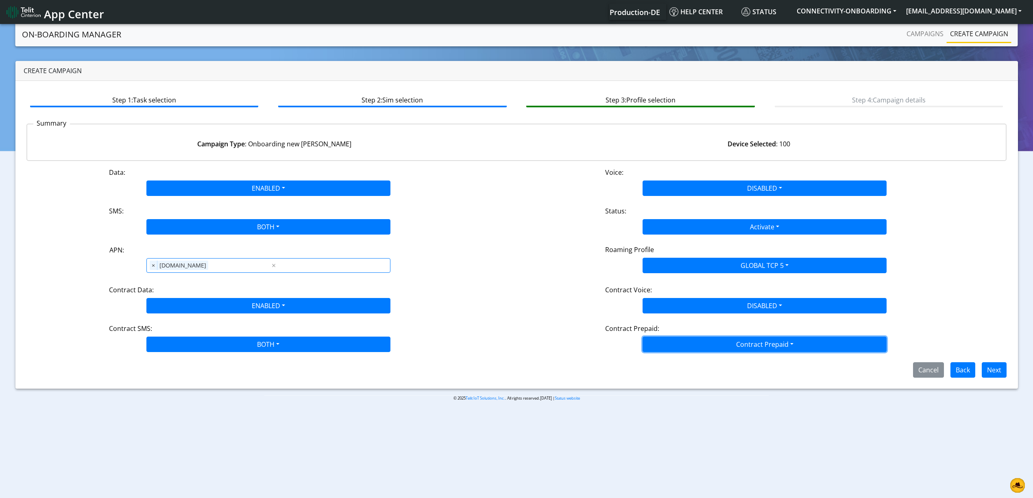
click at [685, 339] on button "Contract Prepaid" at bounding box center [765, 344] width 244 height 15
click at [674, 371] on Prepaidnotprepaid-dropdown "No" at bounding box center [764, 376] width 243 height 13
click at [699, 384] on div "Step 1: Task selection Step 2: Sim selection Step 3: Profile selection Step 4: …" at bounding box center [516, 235] width 1002 height 308
click at [993, 371] on button "Next" at bounding box center [994, 369] width 25 height 15
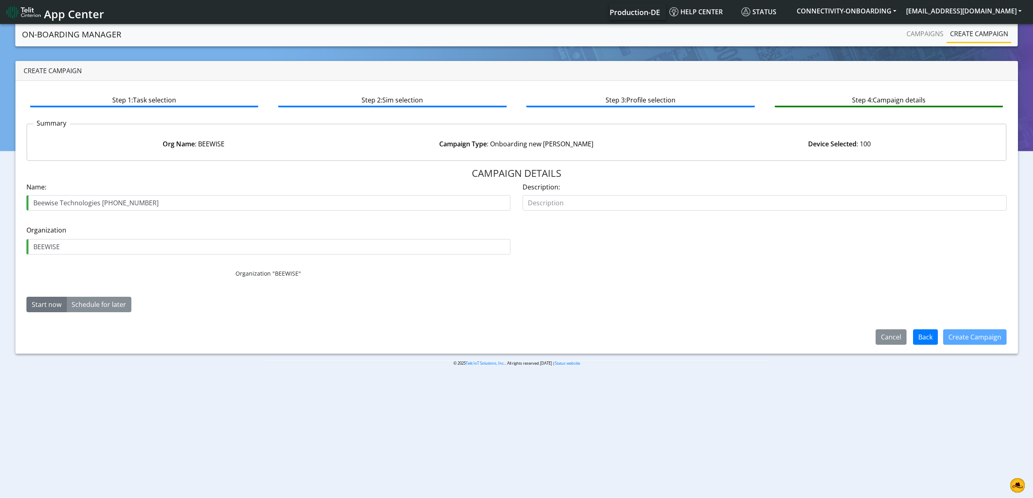
drag, startPoint x: 136, startPoint y: 204, endPoint x: 146, endPoint y: 203, distance: 9.8
click at [144, 204] on input "Beewise Technologies [PHONE_NUMBER]" at bounding box center [268, 202] width 484 height 15
type input "Beewise Technologies [PHONE_NUMBER]"
click at [468, 326] on div "CAMPAIGN DETAILS Name: Beewise Technologies [PHONE_NUMBER] Description: Organiz…" at bounding box center [516, 255] width 980 height 175
click at [960, 329] on button "Create Campaign" at bounding box center [974, 336] width 63 height 15
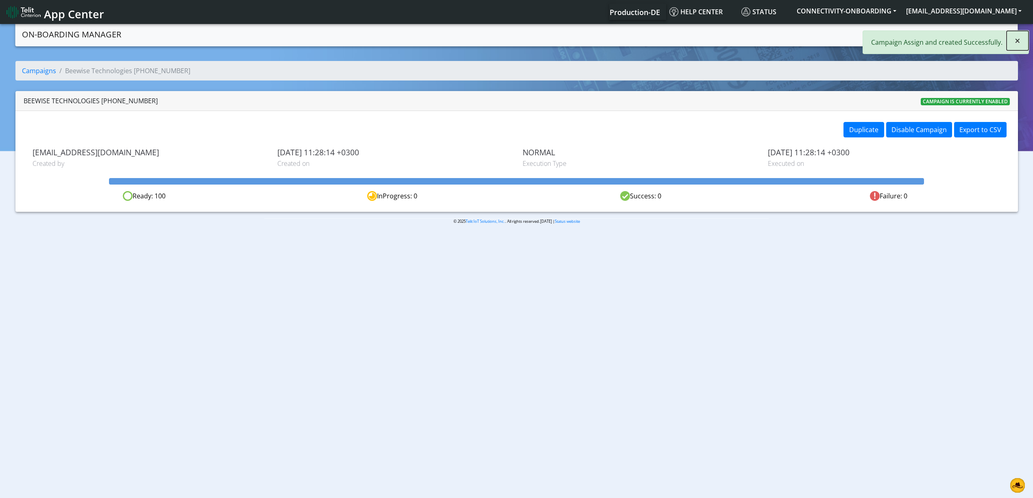
click at [1018, 39] on span "×" at bounding box center [1018, 40] width 6 height 13
click at [928, 36] on link "Campaigns" at bounding box center [925, 34] width 44 height 16
